Goal: Task Accomplishment & Management: Manage account settings

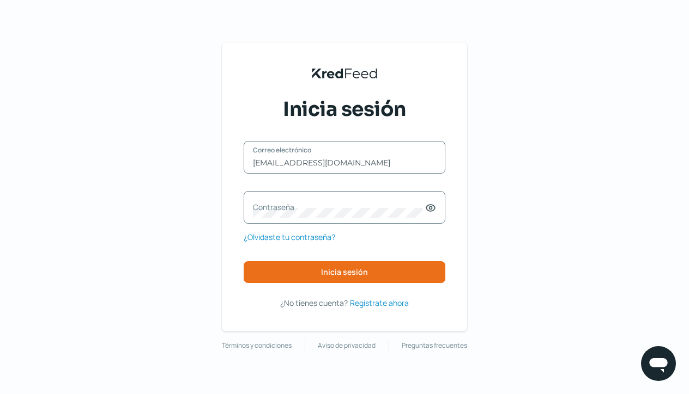
click at [268, 209] on label "Contraseña" at bounding box center [339, 207] width 172 height 10
click at [343, 165] on input "passwords not saved" at bounding box center [344, 163] width 183 height 10
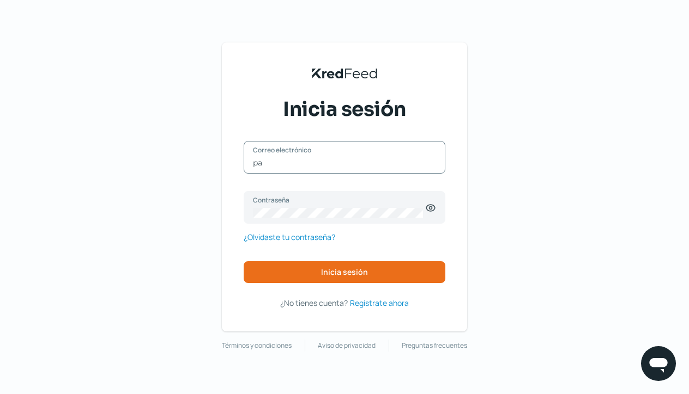
type input "p"
type input "[EMAIL_ADDRESS][DOMAIN_NAME]"
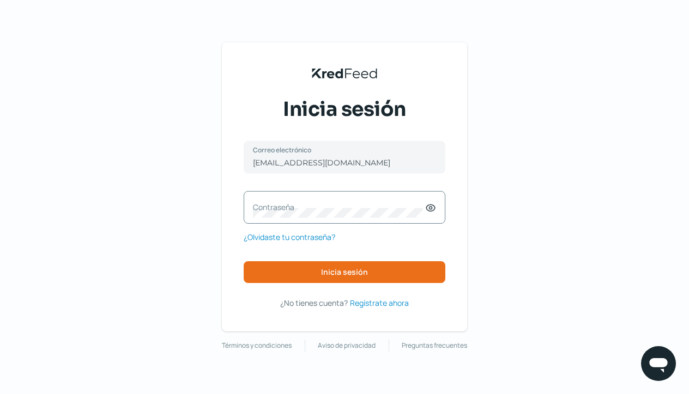
click at [388, 236] on div "[EMAIL_ADDRESS][DOMAIN_NAME] Correo electrónico Contraseña ¿Olvidaste tu contra…" at bounding box center [345, 212] width 202 height 142
click at [318, 236] on span "¿Olvidaste tu contraseña?" at bounding box center [290, 237] width 92 height 14
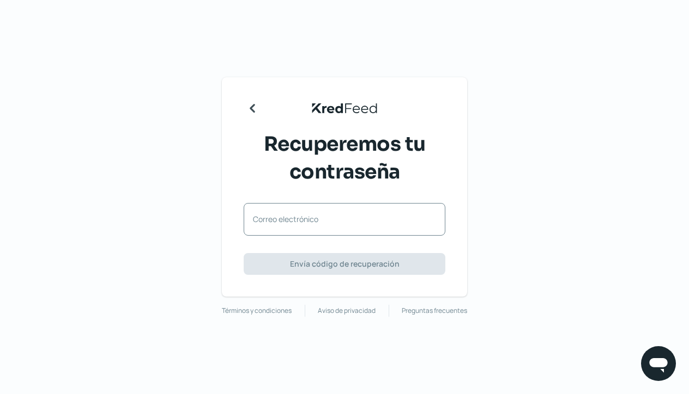
click at [288, 214] on label "Correo electrónico" at bounding box center [339, 219] width 172 height 10
click at [288, 220] on input "Correo electrónico" at bounding box center [344, 225] width 183 height 10
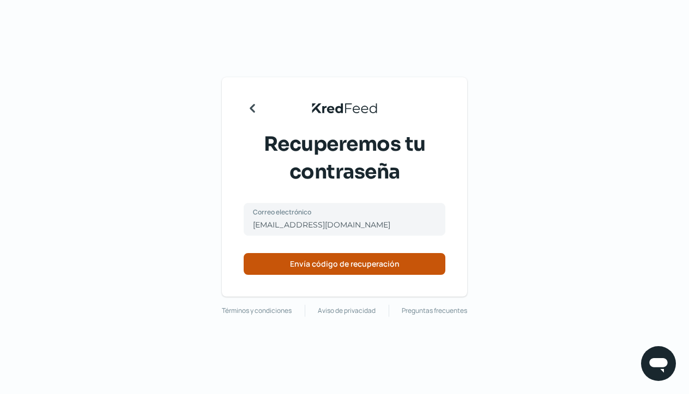
click at [301, 270] on button "Envía código de recuperación" at bounding box center [345, 264] width 202 height 22
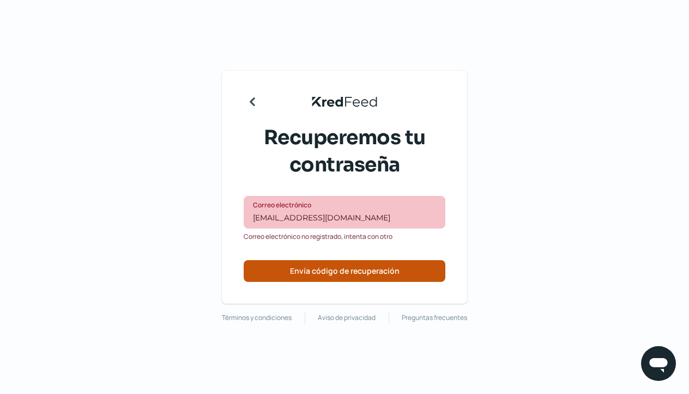
click at [330, 274] on span "Envía código de recuperación" at bounding box center [345, 272] width 110 height 8
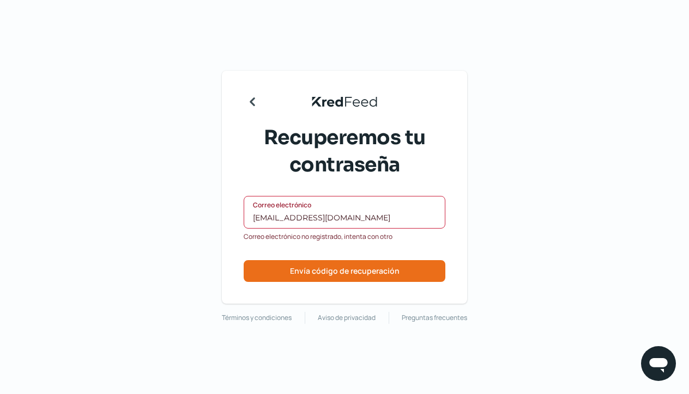
click at [369, 221] on input "[EMAIL_ADDRESS][DOMAIN_NAME]" at bounding box center [344, 218] width 183 height 10
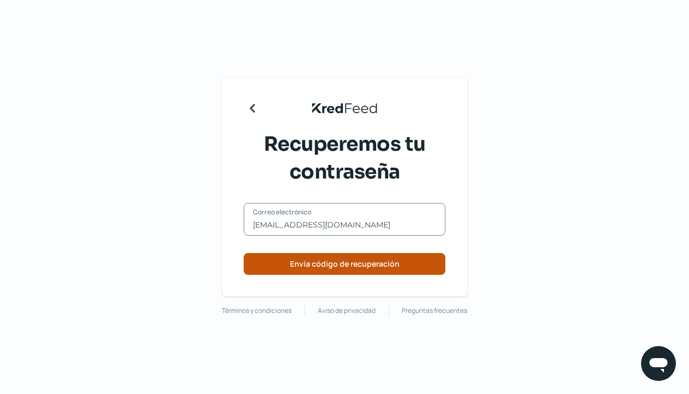
click at [359, 260] on span "Envía código de recuperación" at bounding box center [345, 264] width 110 height 8
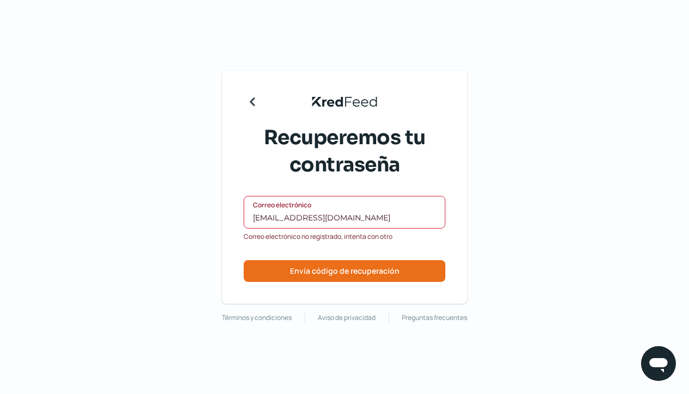
click at [342, 219] on input "[EMAIL_ADDRESS][DOMAIN_NAME]" at bounding box center [344, 218] width 183 height 10
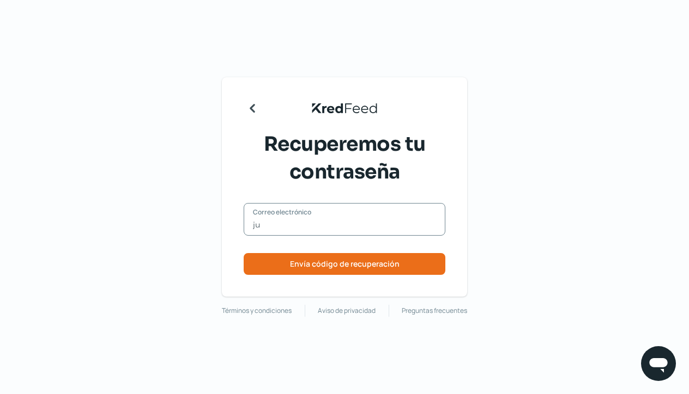
type input "j"
type input "[EMAIL_ADDRESS][DOMAIN_NAME]"
click at [317, 279] on div "KredFeed's Black Logo Recuperemos tu contraseña [EMAIL_ADDRESS][DOMAIN_NAME] Co…" at bounding box center [344, 187] width 245 height 220
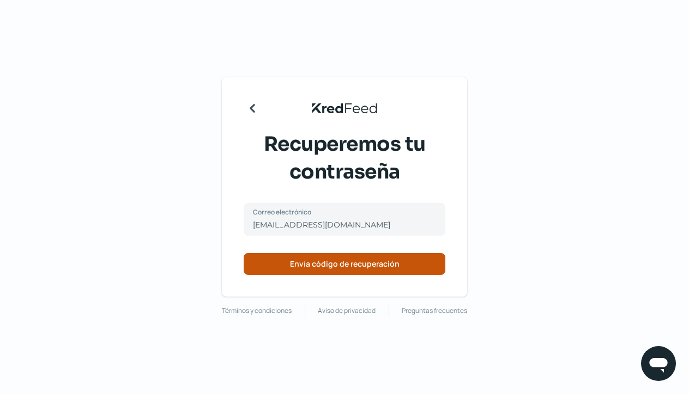
click at [319, 268] on span "Envía código de recuperación" at bounding box center [345, 264] width 110 height 8
